Goal: Task Accomplishment & Management: Manage account settings

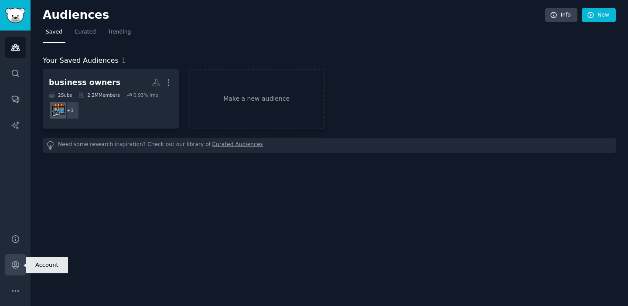
click at [13, 269] on link "Account" at bounding box center [15, 264] width 21 height 21
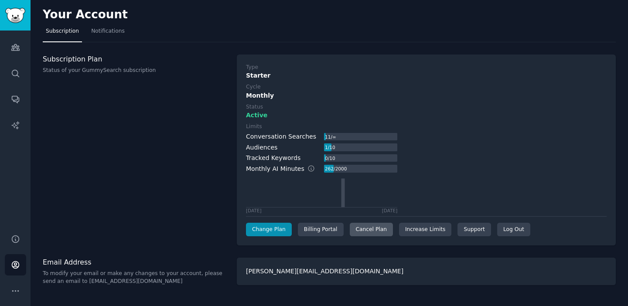
click at [365, 226] on div "Cancel Plan" at bounding box center [371, 230] width 43 height 14
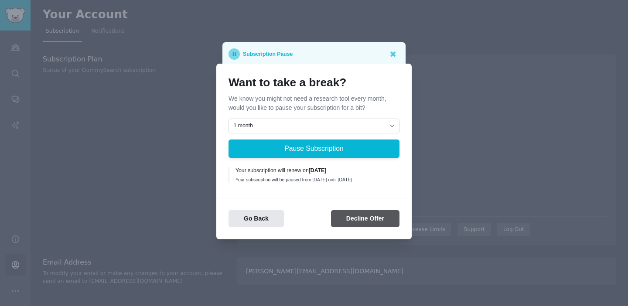
click at [348, 220] on button "Decline Offer" at bounding box center [365, 218] width 68 height 17
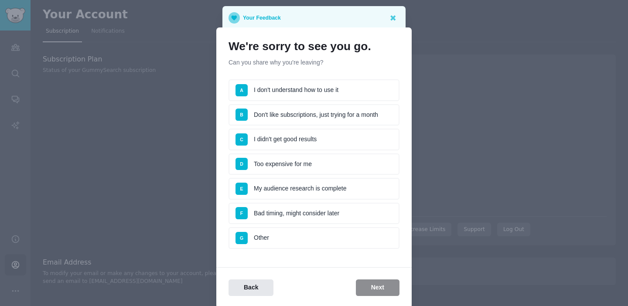
click at [322, 211] on li "F Bad timing, might consider later" at bounding box center [313, 214] width 171 height 22
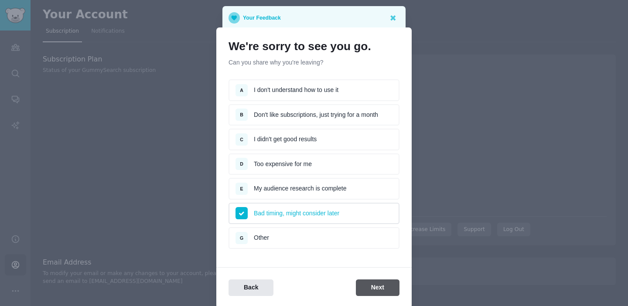
click at [374, 289] on button "Next" at bounding box center [378, 287] width 44 height 17
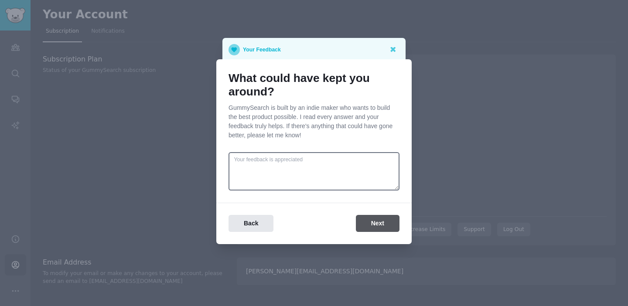
click at [369, 228] on button "Next" at bounding box center [378, 223] width 44 height 17
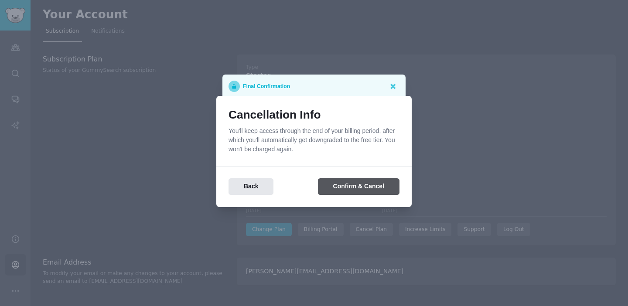
click at [360, 185] on button "Confirm & Cancel" at bounding box center [358, 186] width 81 height 17
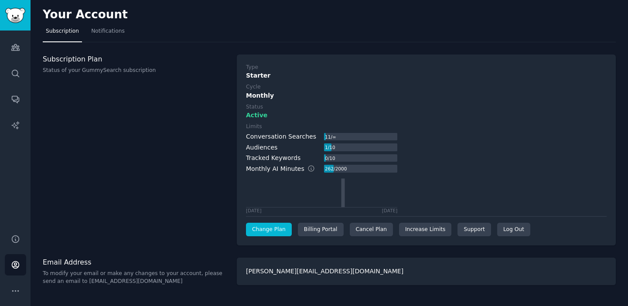
click at [270, 223] on link "Change Plan" at bounding box center [269, 230] width 46 height 14
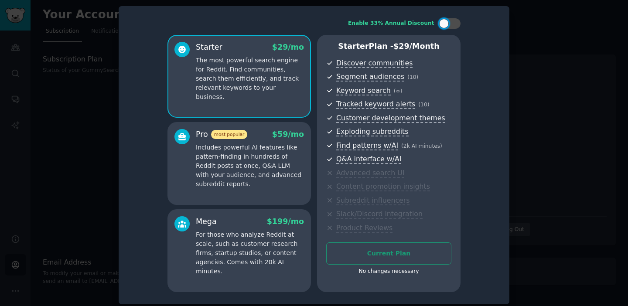
click at [536, 47] on div at bounding box center [314, 153] width 628 height 306
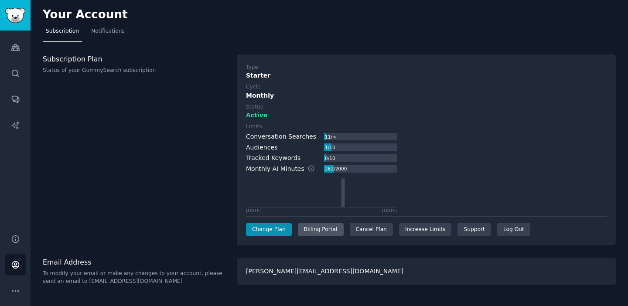
click at [318, 234] on div "Billing Portal" at bounding box center [321, 230] width 46 height 14
